Goal: Task Accomplishment & Management: Manage account settings

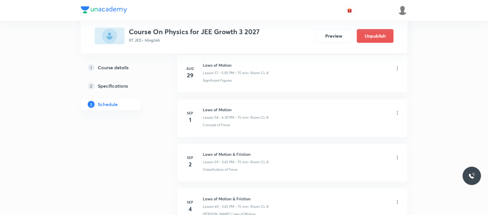
scroll to position [2853, 0]
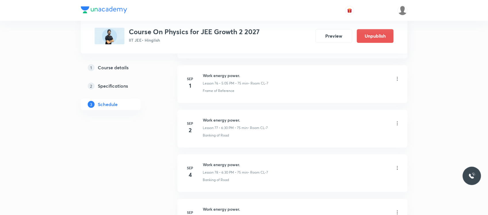
scroll to position [3687, 0]
click at [398, 82] on icon at bounding box center [397, 79] width 6 height 6
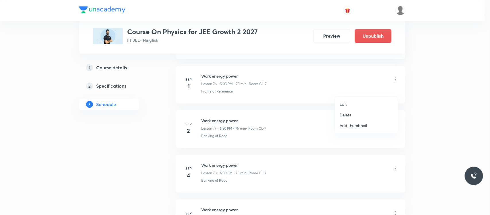
click at [346, 105] on p "Edit" at bounding box center [343, 104] width 7 height 6
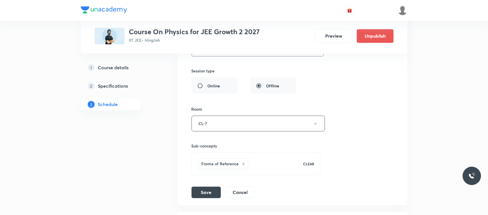
scroll to position [3416, 0]
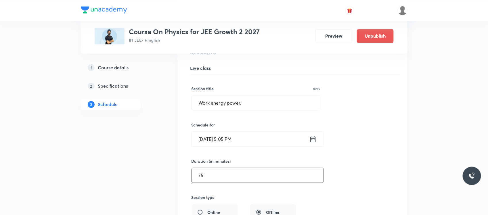
click at [238, 179] on input "75" at bounding box center [258, 175] width 132 height 15
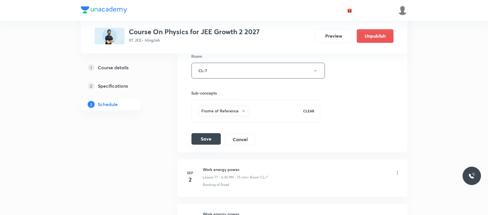
type input "60"
click at [209, 145] on button "Save" at bounding box center [205, 138] width 29 height 11
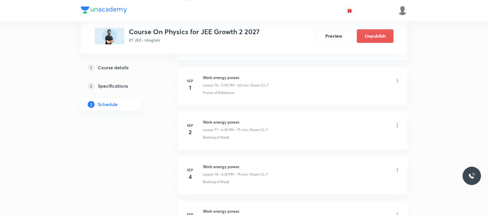
scroll to position [3422, 0]
click at [397, 87] on div "Work energy power. Lesson 76 • 5:05 PM • 60 min • Room CL-7" at bounding box center [301, 82] width 197 height 14
click at [395, 84] on icon at bounding box center [397, 81] width 6 height 6
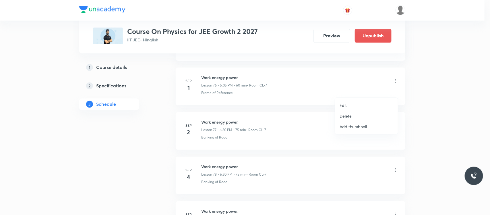
click at [345, 102] on p "Edit" at bounding box center [343, 105] width 7 height 6
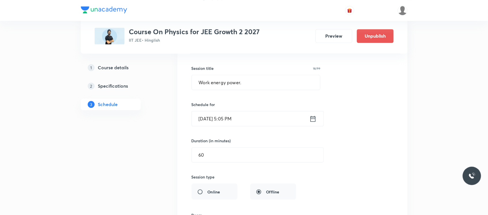
scroll to position [3437, 0]
click at [256, 125] on input "[DATE] 5:05 PM" at bounding box center [251, 118] width 118 height 15
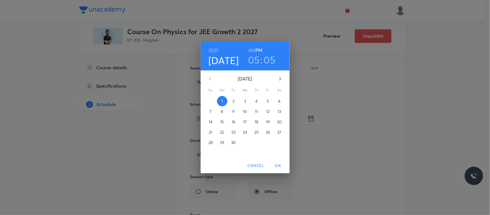
click at [266, 59] on h3 "05" at bounding box center [270, 60] width 12 height 12
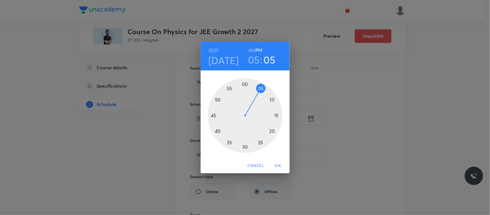
click at [244, 148] on div at bounding box center [245, 115] width 75 height 75
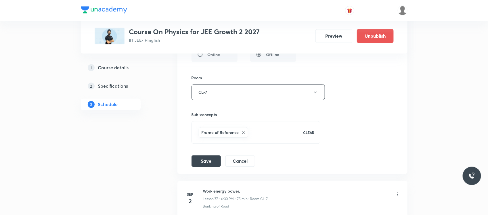
scroll to position [3581, 0]
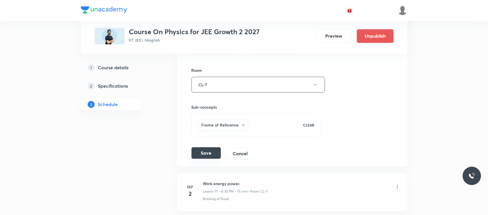
click at [203, 159] on button "Save" at bounding box center [205, 152] width 29 height 11
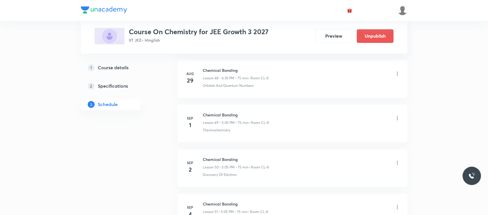
scroll to position [2445, 0]
click at [397, 122] on icon at bounding box center [397, 120] width 6 height 6
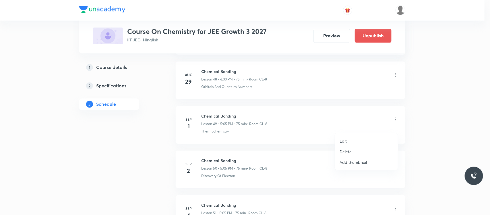
click at [346, 140] on p "Edit" at bounding box center [343, 141] width 7 height 6
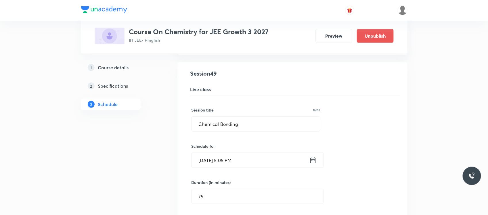
scroll to position [2188, 0]
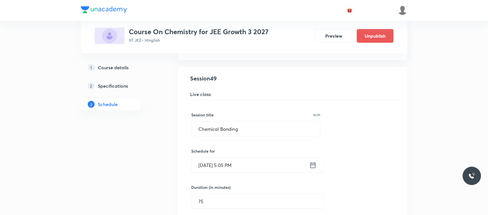
click at [241, 166] on input "Sep 1, 2025, 5:05 PM" at bounding box center [251, 165] width 118 height 15
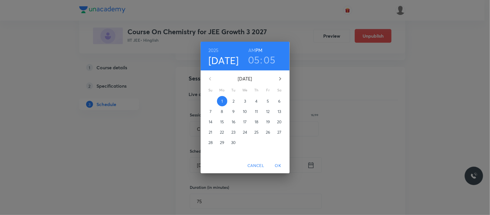
click at [269, 55] on h3 "05" at bounding box center [270, 60] width 12 height 12
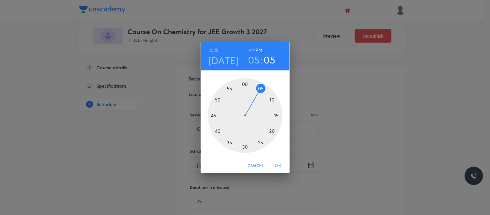
click at [246, 150] on div at bounding box center [245, 115] width 75 height 75
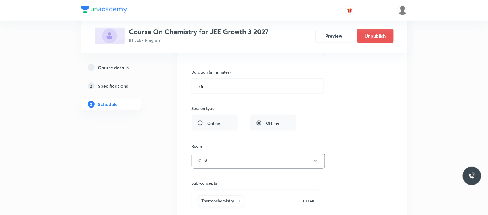
scroll to position [2303, 0]
click at [226, 90] on input "75" at bounding box center [258, 85] width 132 height 15
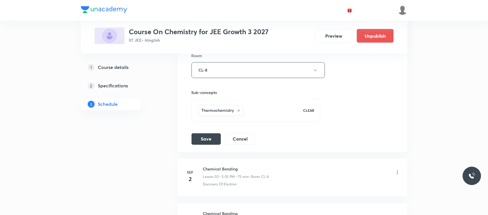
scroll to position [2393, 0]
type input "60"
click at [205, 138] on div "Session title 16/99 Chemical Bonding ​ Schedule for Sep 1, 2025, 5:30 PM ​ Dura…" at bounding box center [292, 20] width 202 height 250
click at [205, 145] on button "Save" at bounding box center [205, 138] width 29 height 11
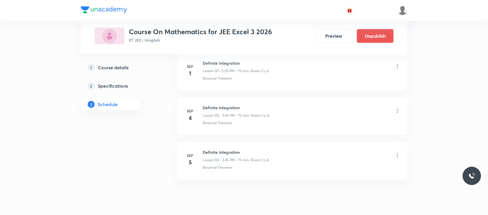
scroll to position [5785, 0]
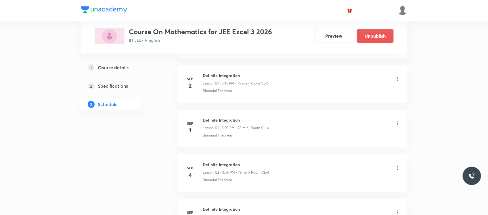
scroll to position [5692, 0]
click at [398, 127] on icon at bounding box center [397, 125] width 6 height 6
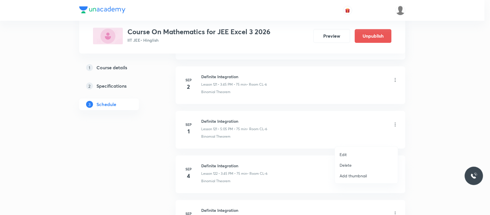
click at [344, 153] on p "Edit" at bounding box center [343, 154] width 7 height 6
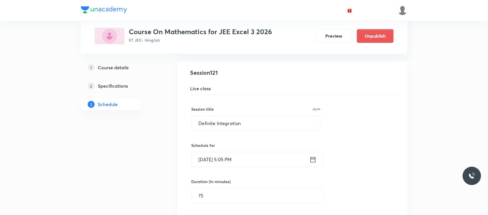
scroll to position [5795, 0]
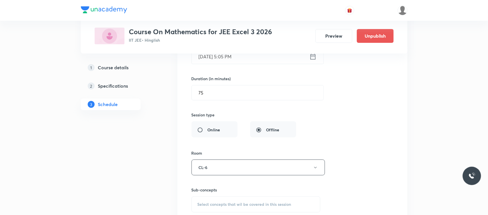
click at [266, 64] on input "[DATE] 5:05 PM" at bounding box center [251, 56] width 118 height 15
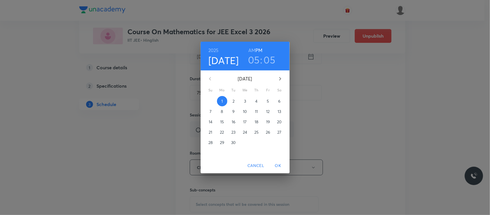
click at [271, 59] on h3 "05" at bounding box center [270, 60] width 12 height 12
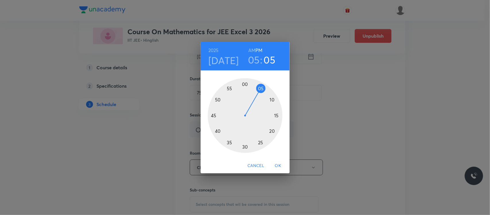
click at [244, 147] on div at bounding box center [245, 115] width 75 height 75
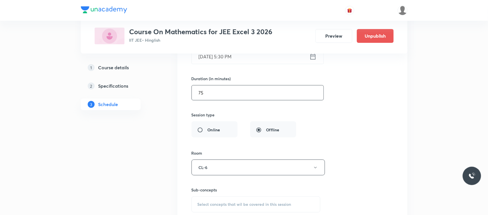
click at [221, 100] on input "75" at bounding box center [258, 92] width 132 height 15
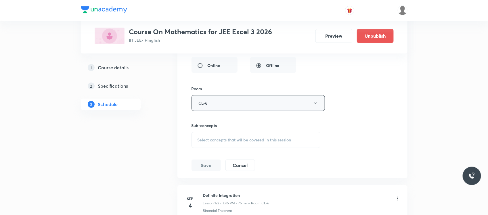
scroll to position [5861, 0]
type input "60"
click at [217, 140] on span "Select concepts that wil be covered in this session" at bounding box center [244, 138] width 94 height 5
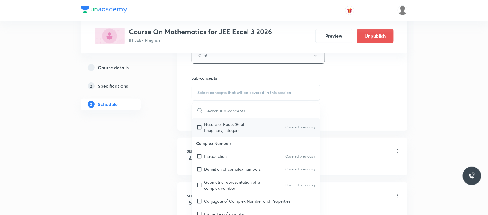
scroll to position [416, 0]
click at [242, 136] on div "Nature of Roots (Real, Imaginary, Integer) Covered previously" at bounding box center [256, 127] width 128 height 19
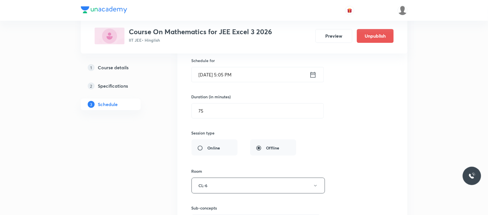
scroll to position [5772, 0]
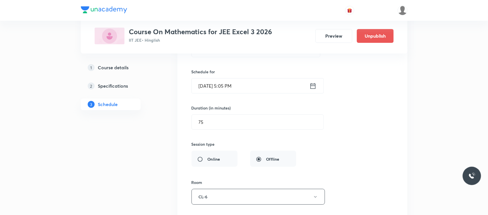
click at [250, 93] on input "[DATE] 5:05 PM" at bounding box center [251, 85] width 118 height 15
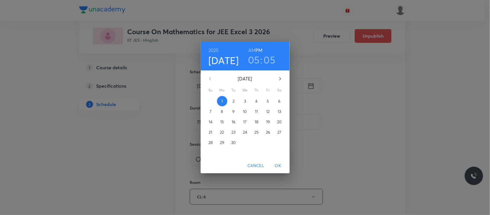
drag, startPoint x: 277, startPoint y: 58, endPoint x: 271, endPoint y: 59, distance: 6.7
click at [271, 59] on div "05 : 05" at bounding box center [262, 60] width 40 height 12
click at [271, 59] on h3 "05" at bounding box center [270, 60] width 12 height 12
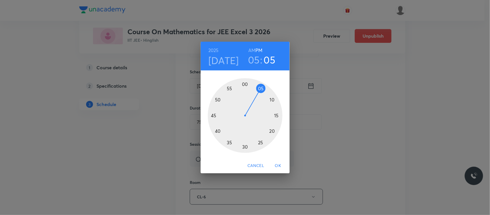
click at [246, 148] on div at bounding box center [245, 115] width 75 height 75
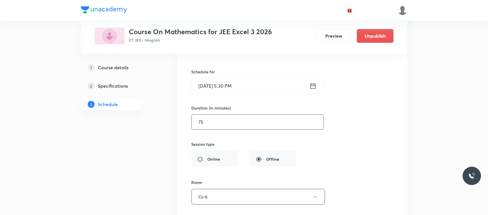
click at [222, 129] on input "75" at bounding box center [258, 122] width 132 height 15
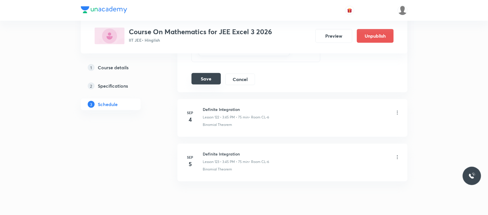
scroll to position [5959, 0]
type input "60"
click at [208, 84] on button "Save" at bounding box center [205, 78] width 29 height 11
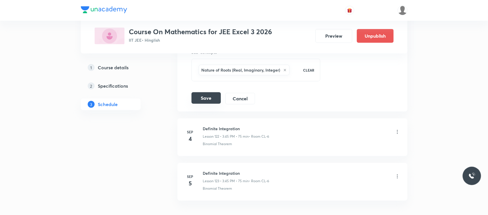
click at [207, 104] on button "Save" at bounding box center [205, 97] width 29 height 11
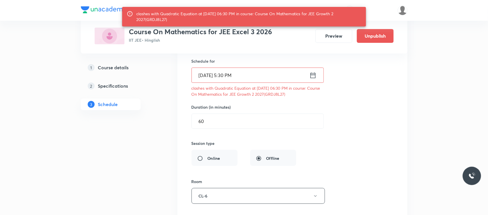
scroll to position [5794, 0]
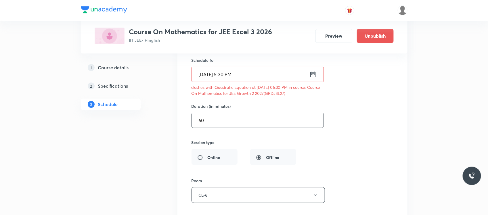
click at [222, 128] on input "60" at bounding box center [258, 120] width 132 height 15
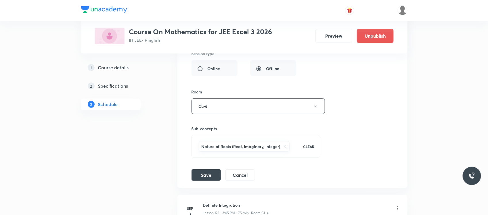
scroll to position [5883, 0]
type input "50"
click at [207, 180] on button "Save" at bounding box center [205, 173] width 29 height 11
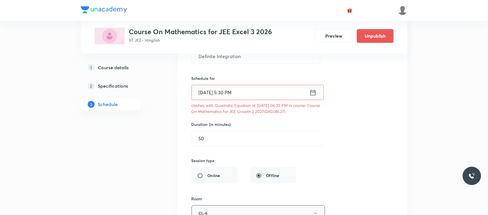
scroll to position [5762, 0]
